Goal: Task Accomplishment & Management: Manage account settings

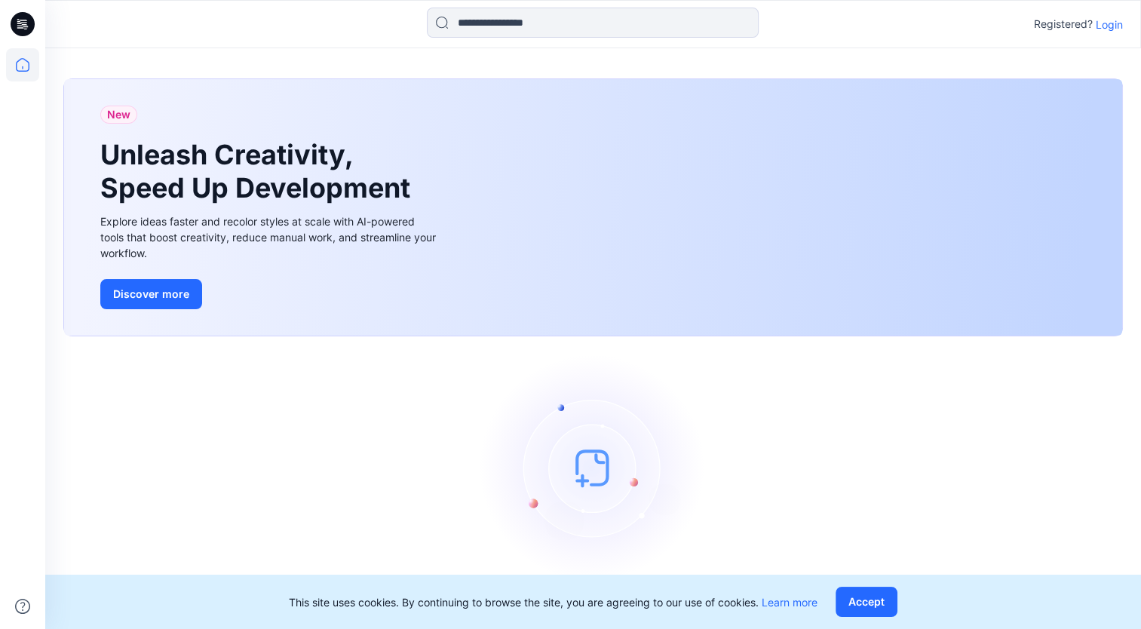
click at [256, 415] on div "Let's get started! Click New to add a style or create a folder." at bounding box center [592, 489] width 1059 height 271
click at [1115, 25] on p "Login" at bounding box center [1108, 25] width 27 height 16
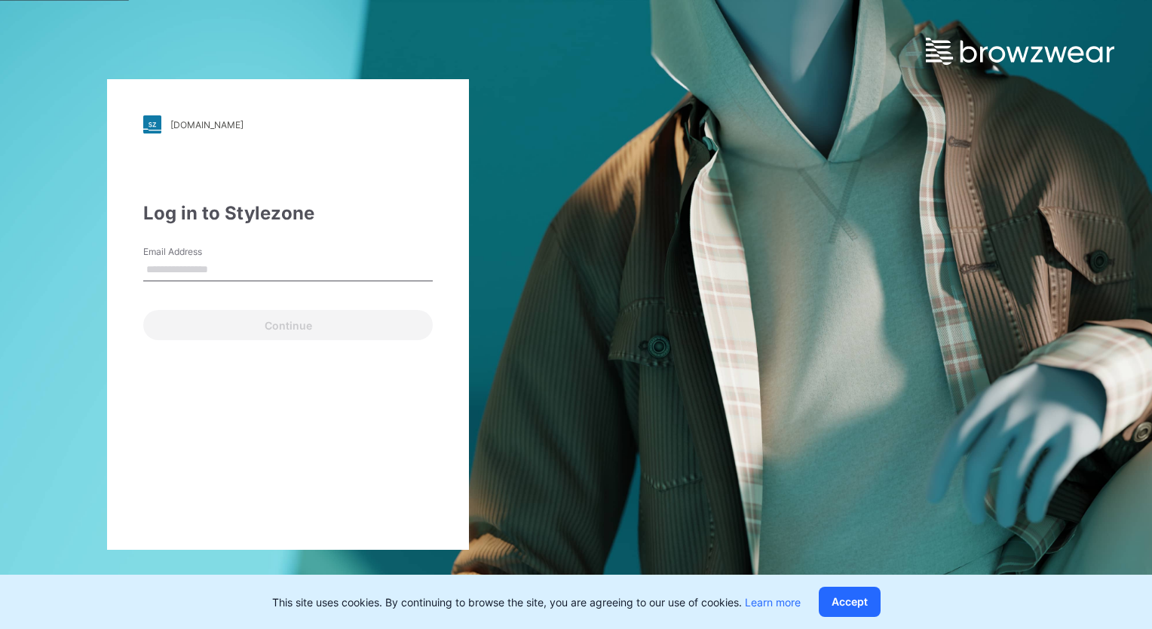
click at [282, 268] on input "Email Address" at bounding box center [287, 270] width 289 height 23
type input "*"
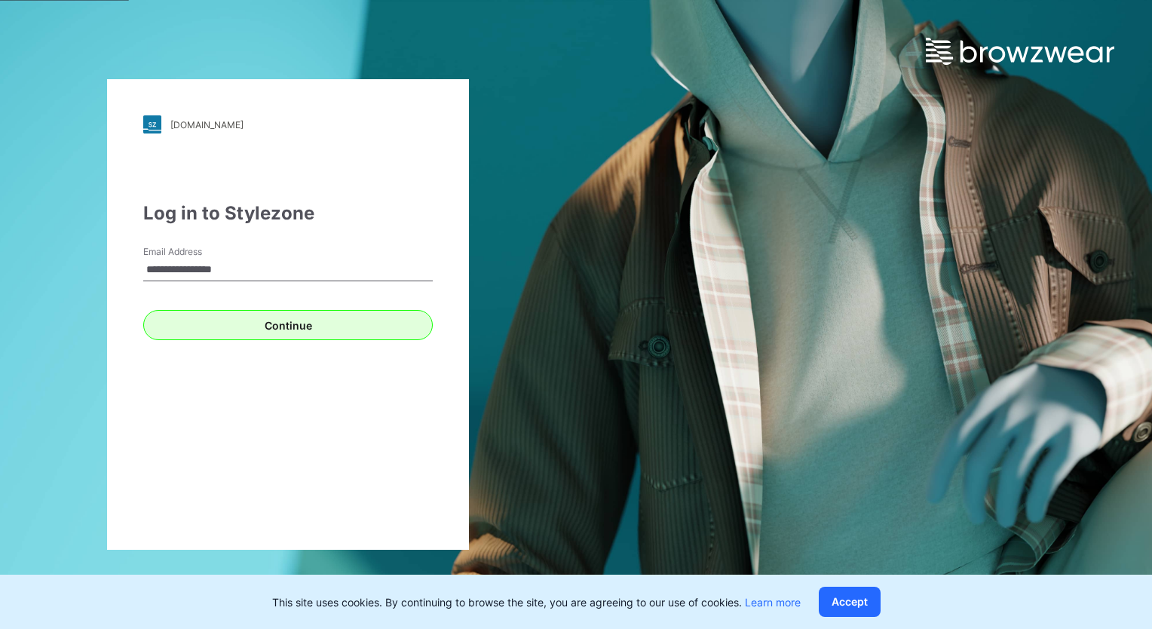
type input "**********"
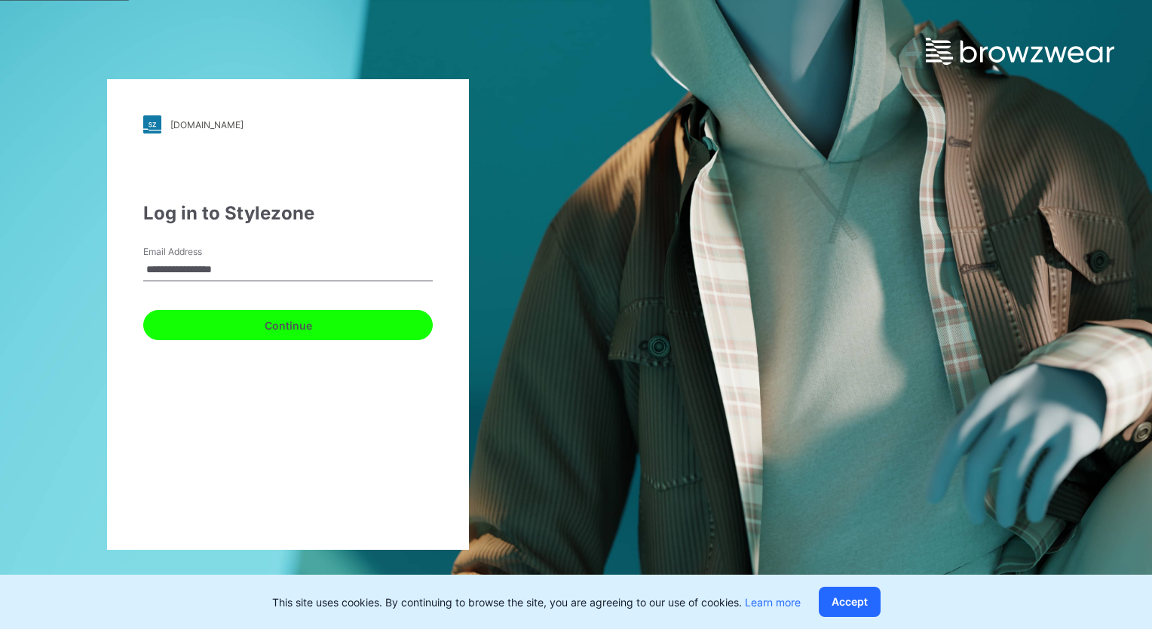
drag, startPoint x: 297, startPoint y: 324, endPoint x: 323, endPoint y: 345, distance: 33.2
click at [297, 324] on button "Continue" at bounding box center [287, 325] width 289 height 30
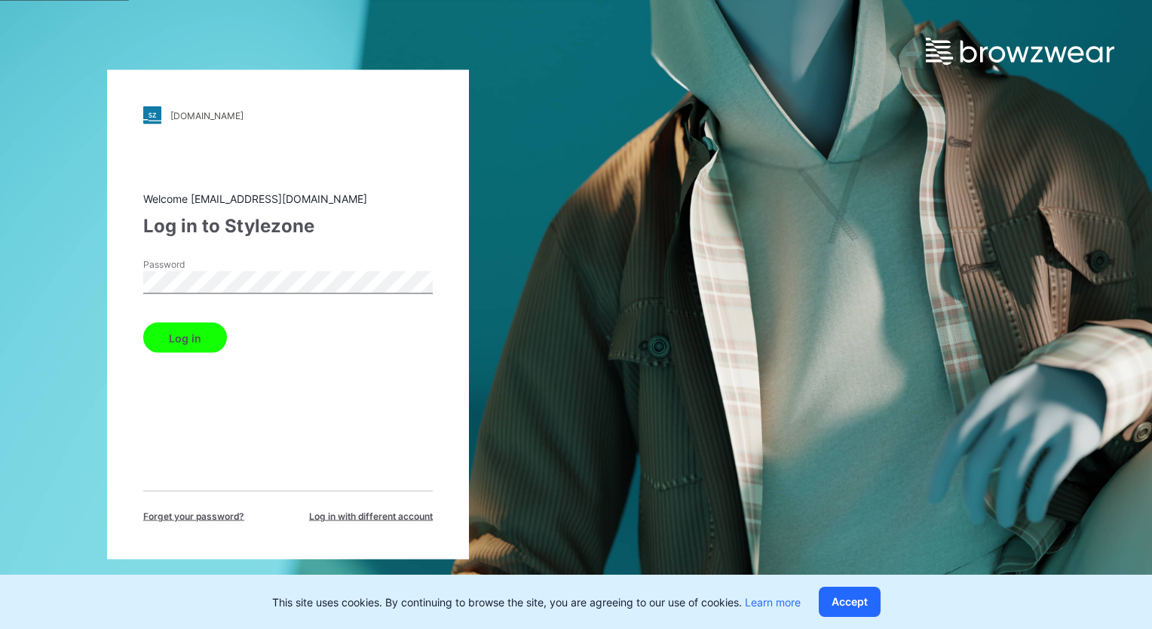
click at [178, 334] on button "Log in" at bounding box center [185, 338] width 84 height 30
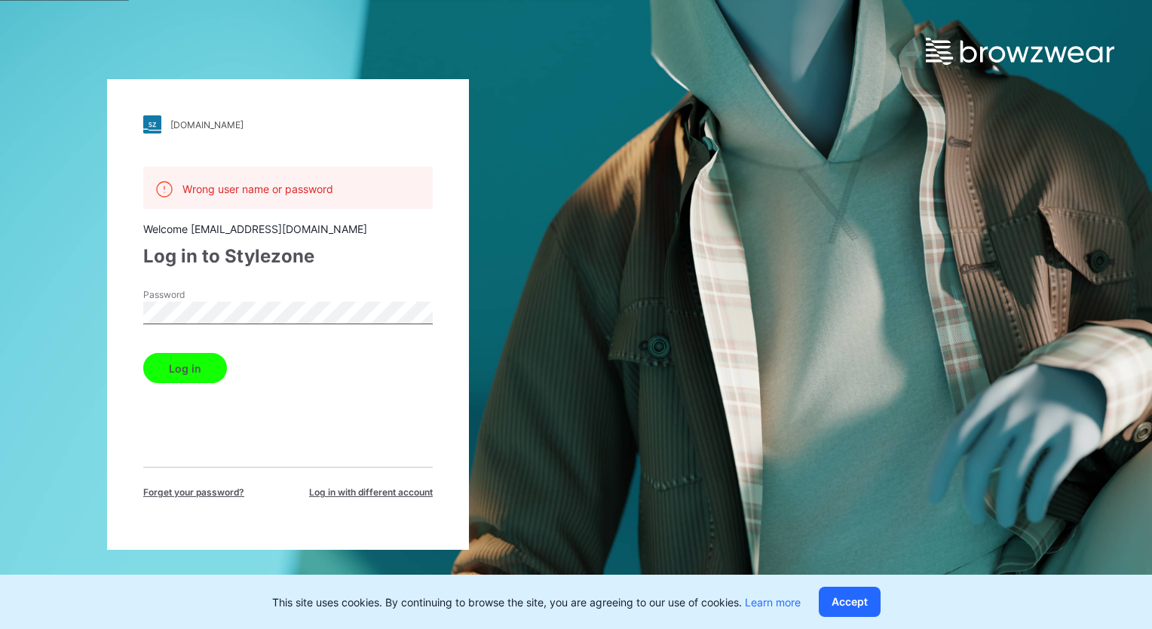
click at [205, 489] on span "Forget your password?" at bounding box center [193, 492] width 101 height 14
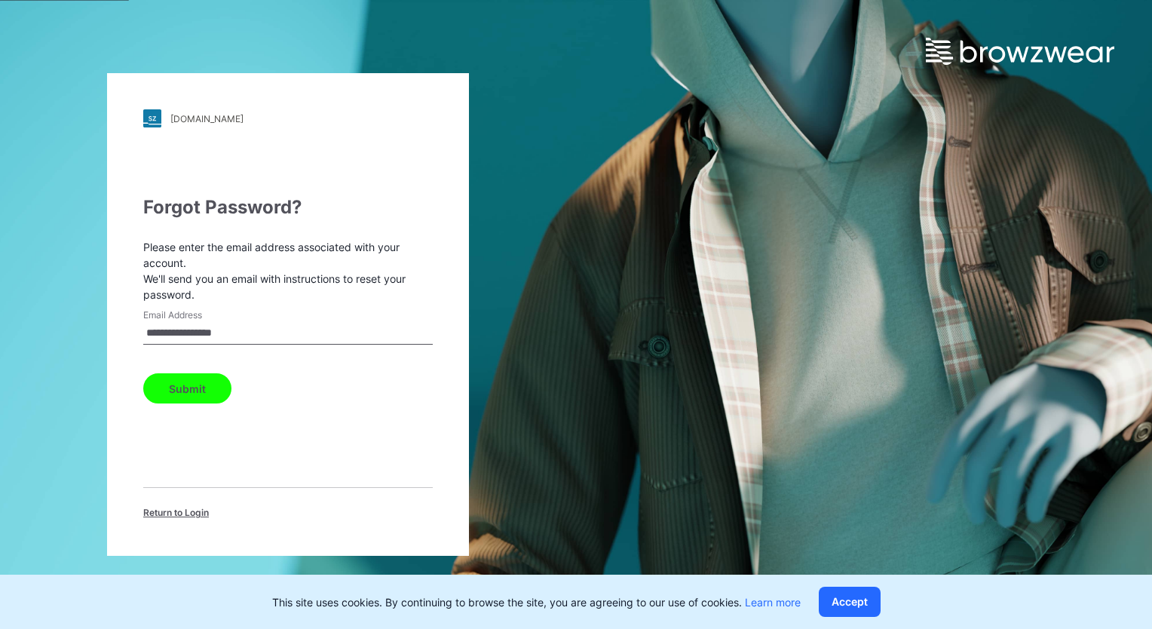
click at [178, 385] on button "Submit" at bounding box center [187, 388] width 88 height 30
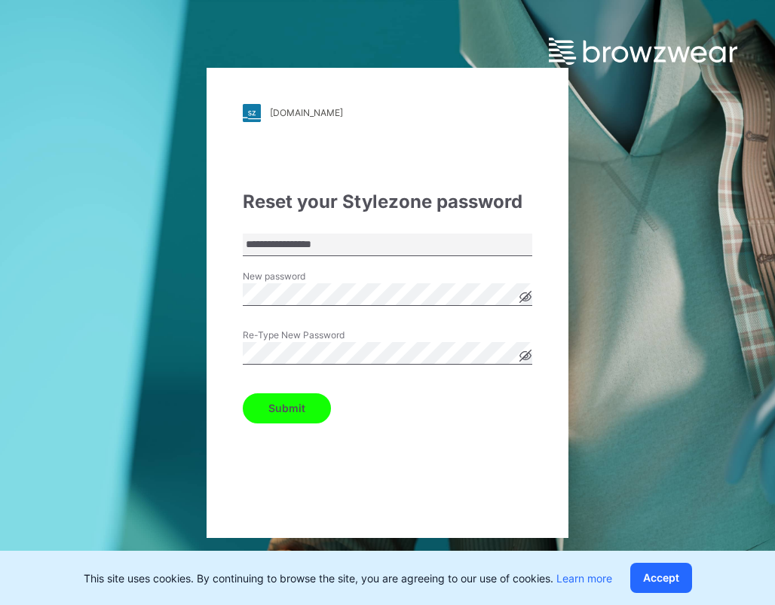
click at [302, 407] on button "Submit" at bounding box center [287, 409] width 88 height 30
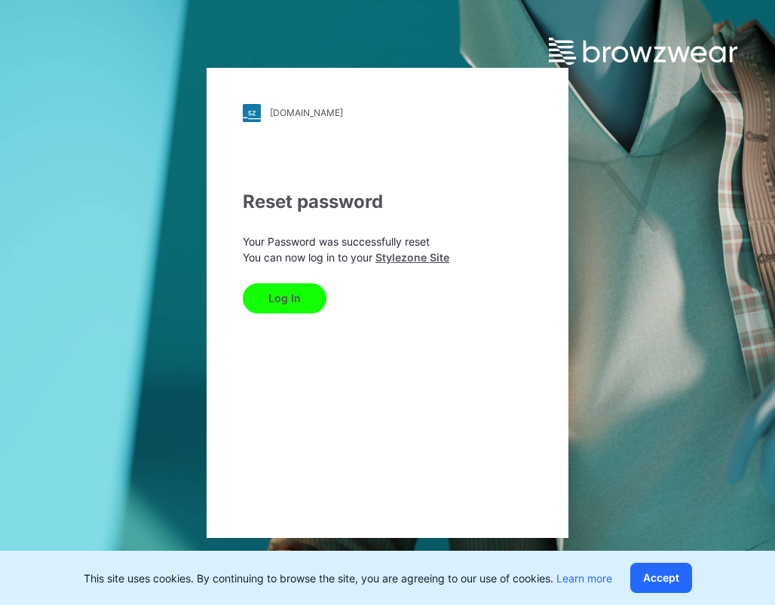
click at [284, 297] on button "Log In" at bounding box center [285, 298] width 84 height 30
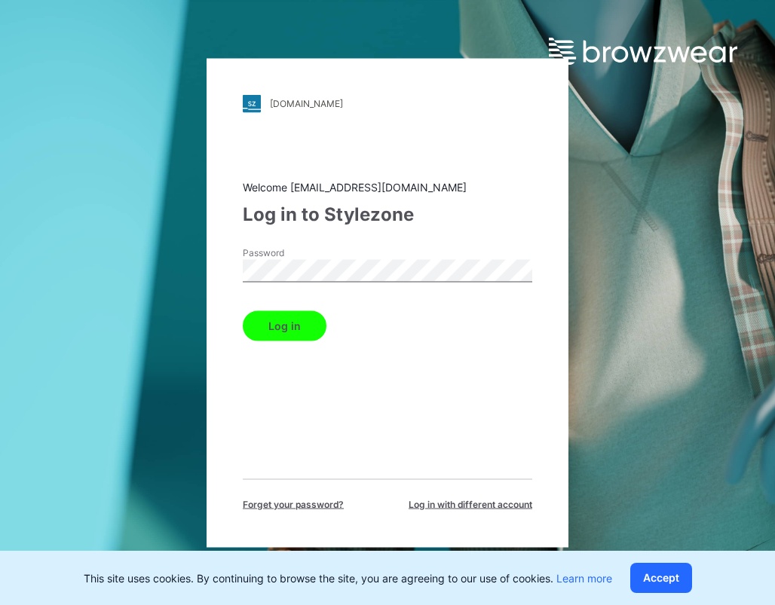
click at [286, 318] on button "Log in" at bounding box center [285, 326] width 84 height 30
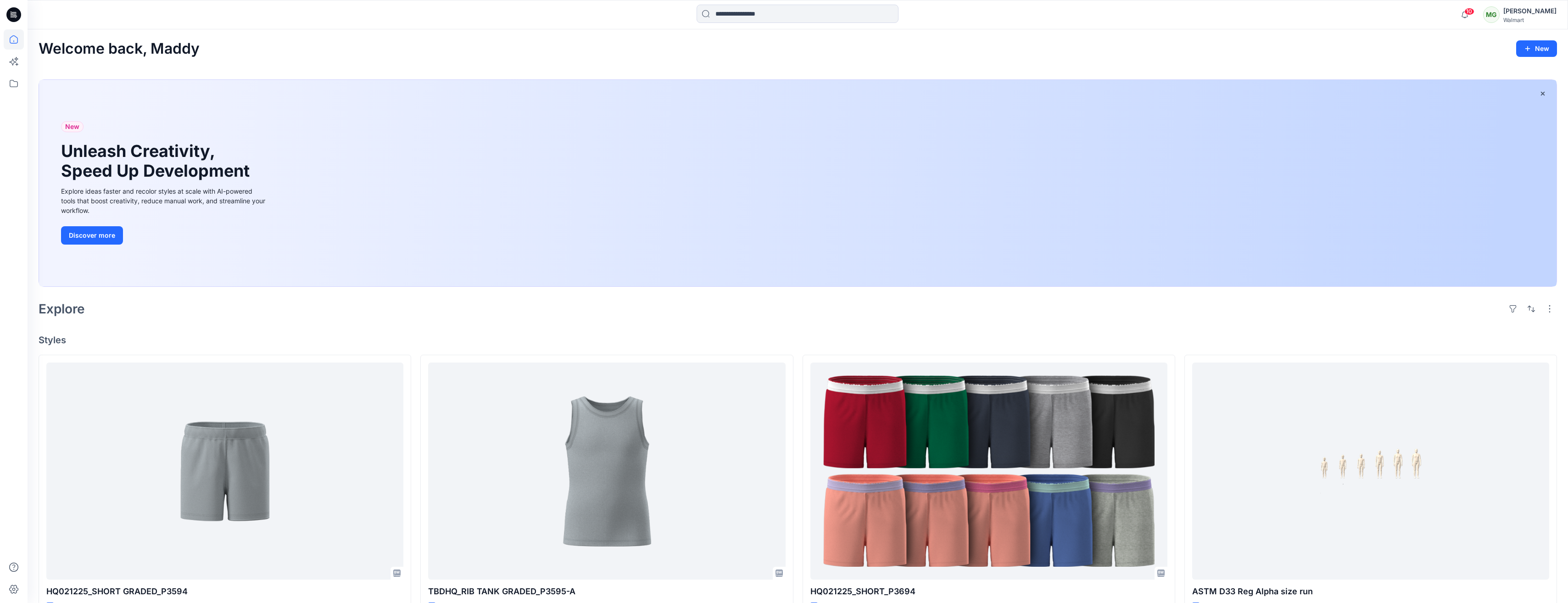
click at [471, 9] on div "[PERSON_NAME]" at bounding box center [1530, 11] width 53 height 11
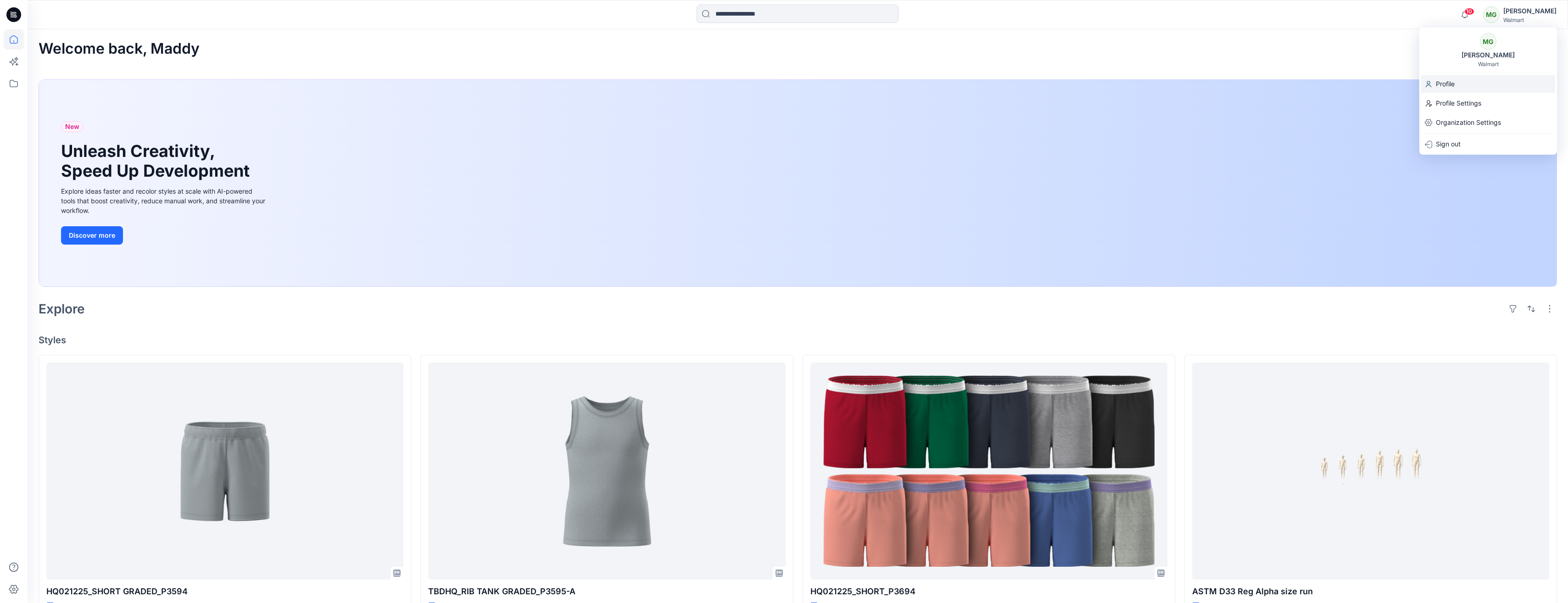
click at [471, 82] on p "Profile" at bounding box center [1445, 84] width 19 height 18
